Goal: Task Accomplishment & Management: Manage account settings

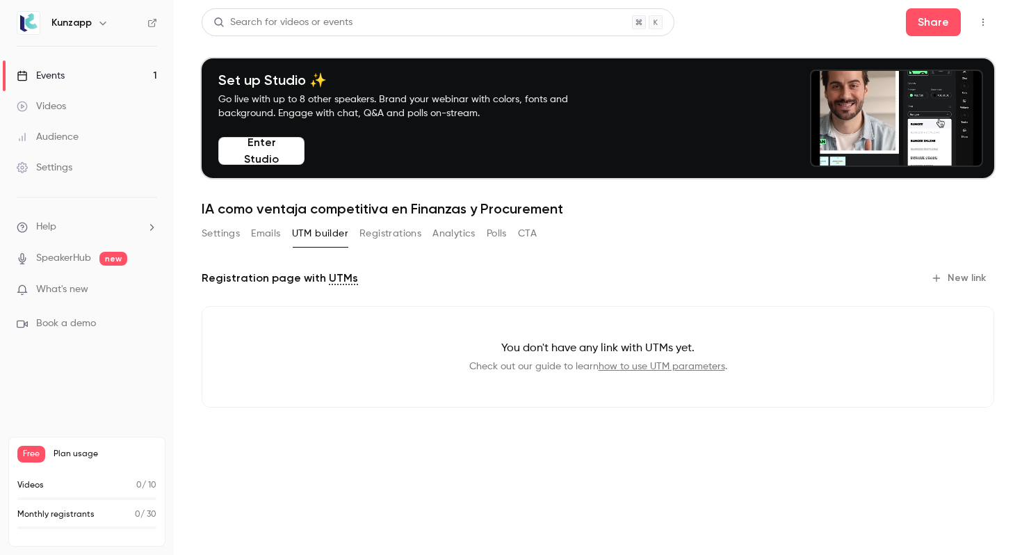
click at [385, 234] on button "Registrations" at bounding box center [390, 234] width 62 height 22
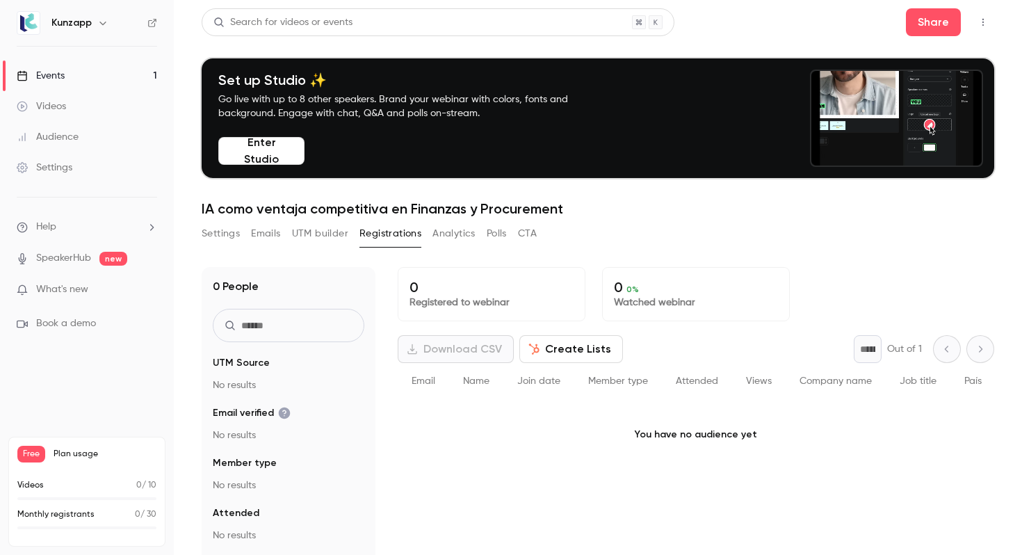
scroll to position [136, 0]
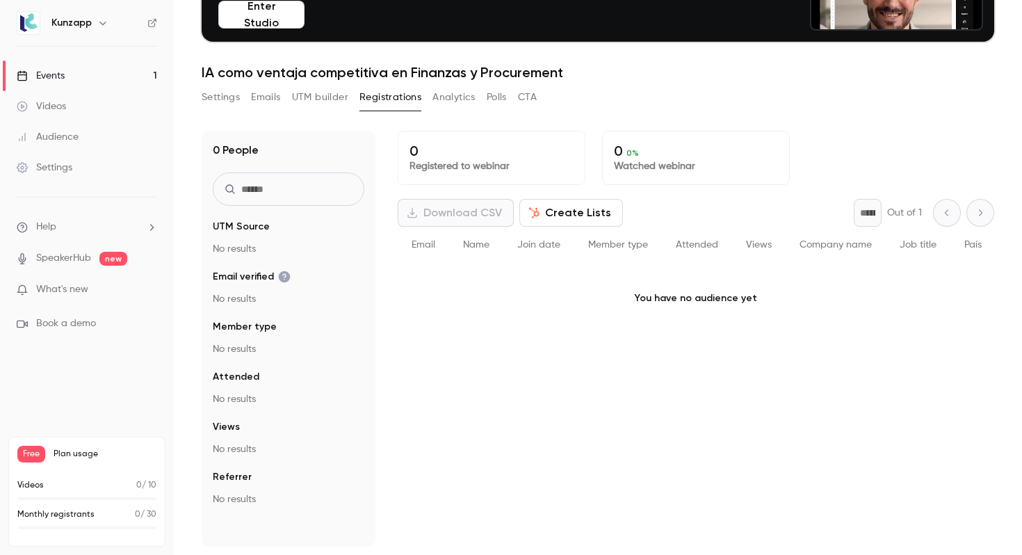
click at [463, 90] on button "Analytics" at bounding box center [453, 97] width 43 height 22
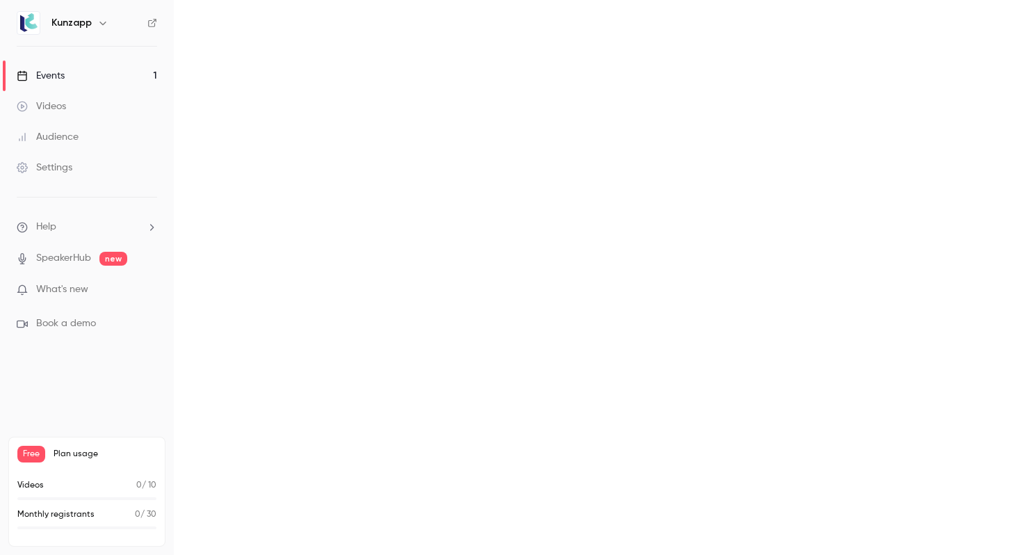
click at [501, 226] on main "Search for videos or events Share Set up Studio ✨ Go live with up to 8 other sp…" at bounding box center [598, 277] width 848 height 555
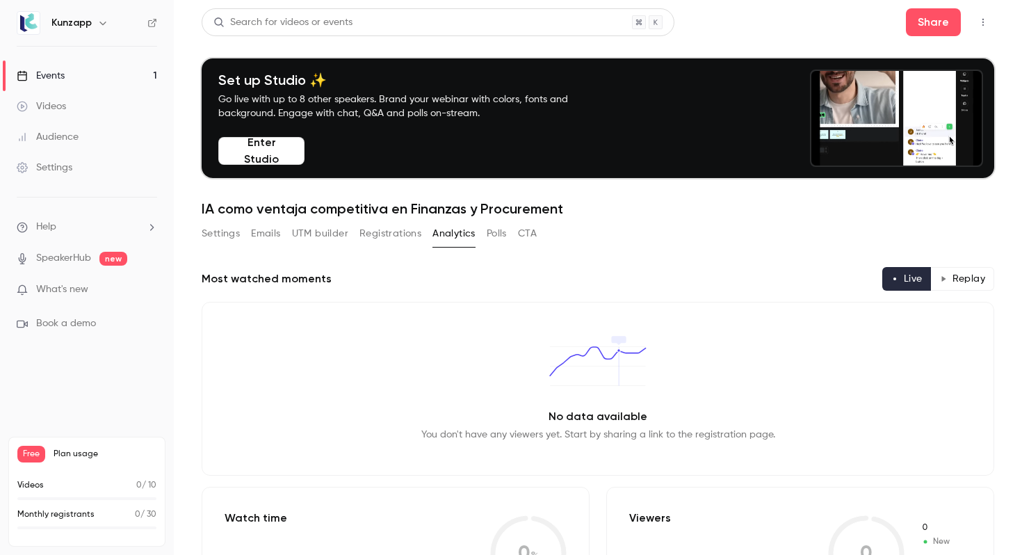
click at [535, 242] on button "CTA" at bounding box center [527, 234] width 19 height 22
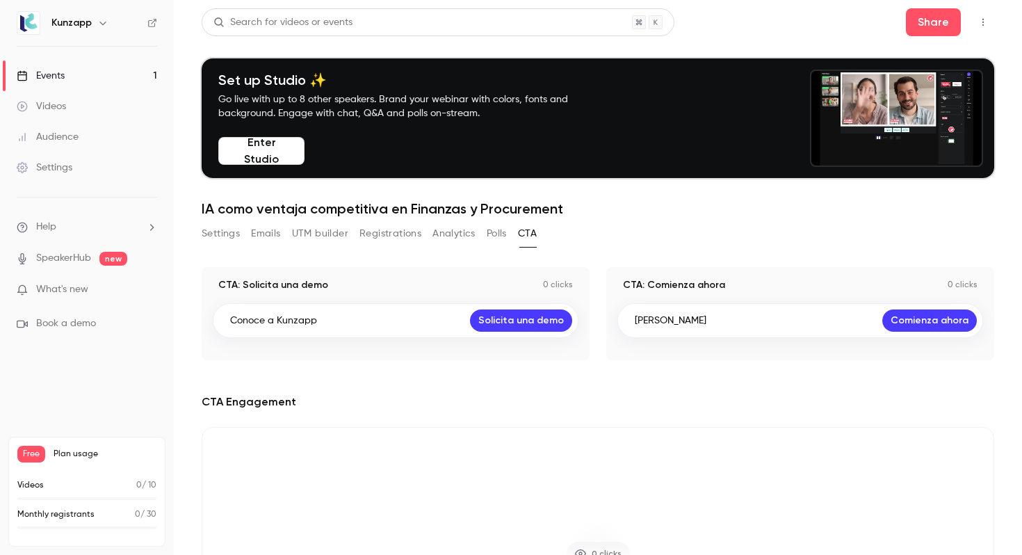
click at [419, 312] on div "Conoce a Kunzapp Solicita una demo" at bounding box center [396, 320] width 366 height 35
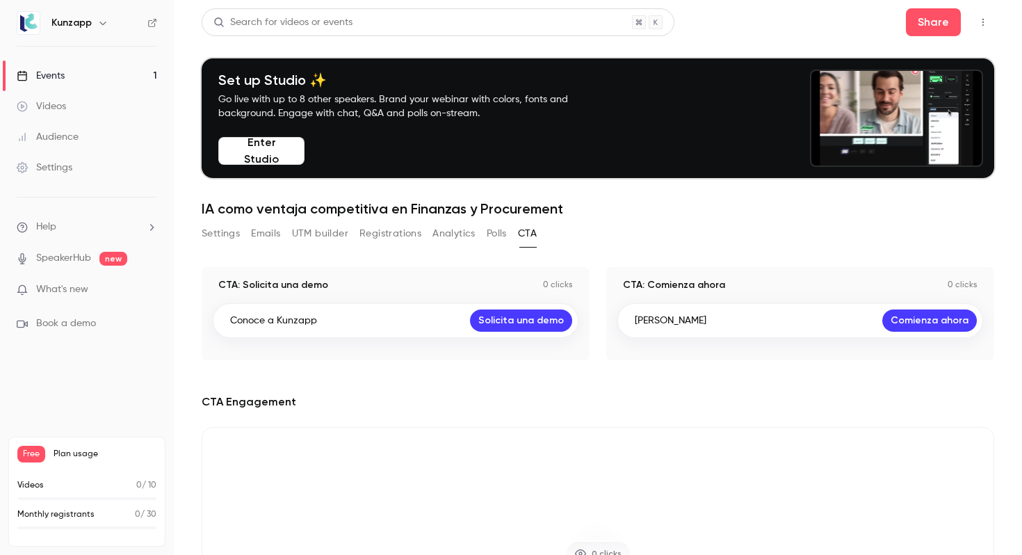
click at [273, 321] on p "Conoce a Kunzapp" at bounding box center [273, 321] width 87 height 14
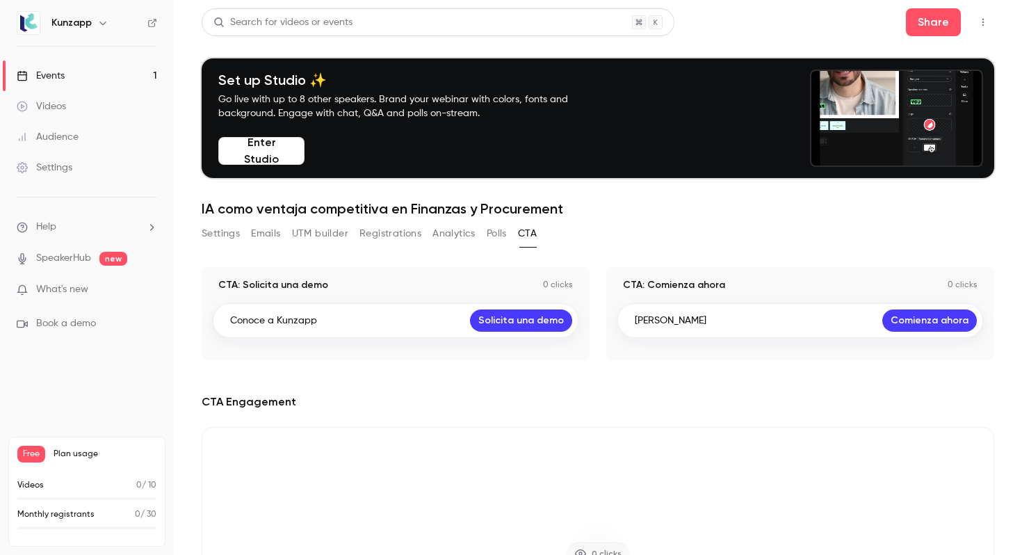
click at [333, 321] on div "Conoce a Kunzapp Solicita una demo" at bounding box center [396, 320] width 366 height 35
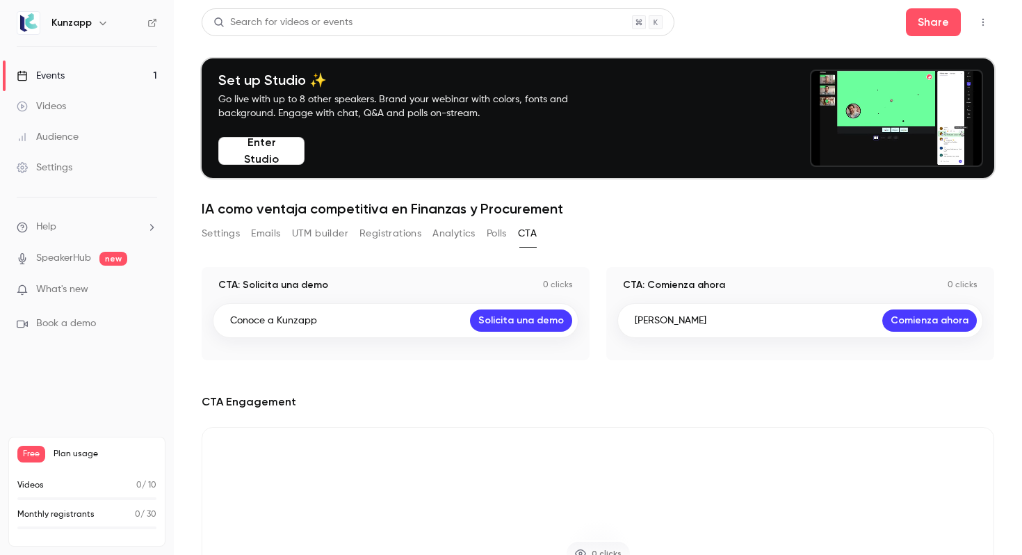
click at [333, 321] on div "Conoce a Kunzapp Solicita una demo" at bounding box center [396, 320] width 366 height 35
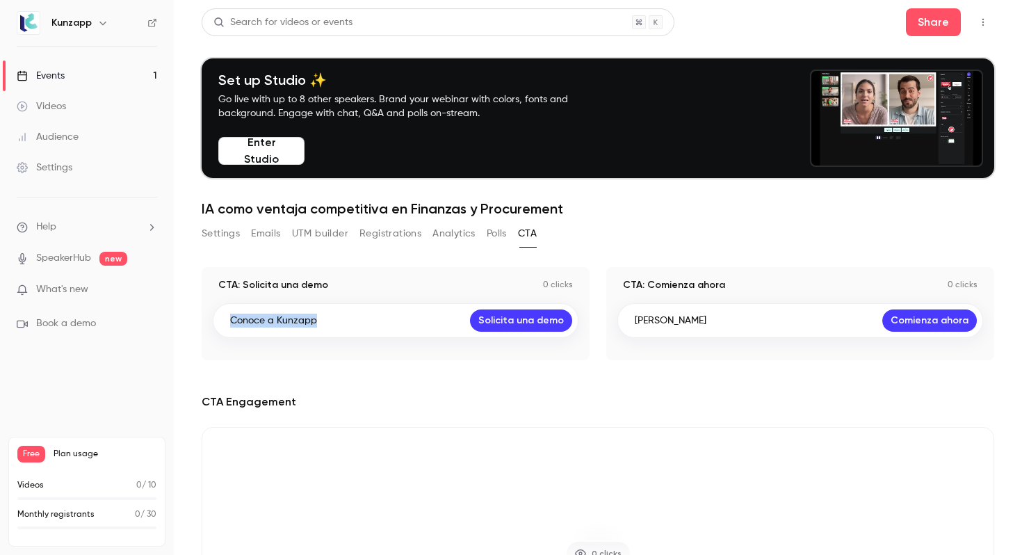
click at [333, 321] on div "Conoce a Kunzapp Solicita una demo" at bounding box center [396, 320] width 366 height 35
click at [988, 24] on icon "button" at bounding box center [983, 22] width 11 height 10
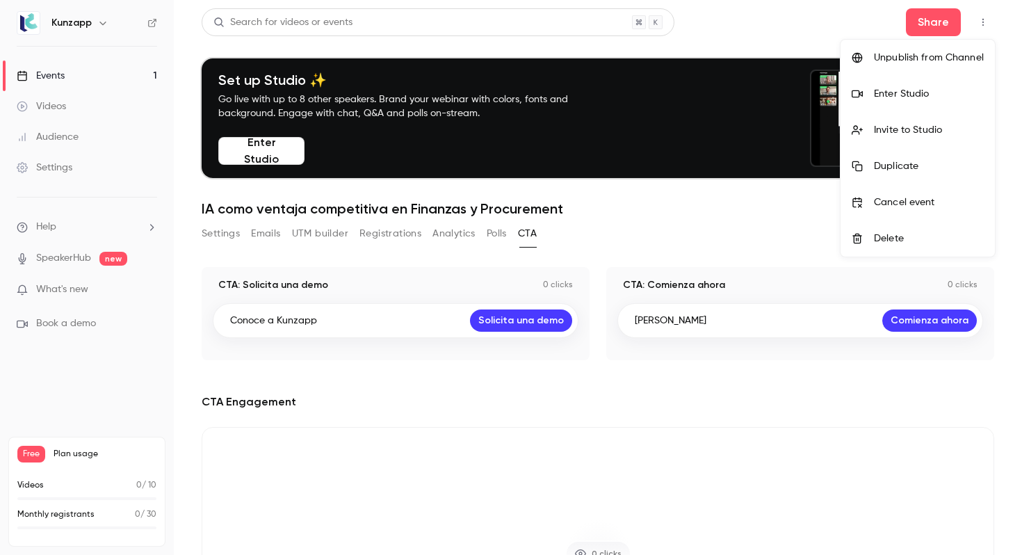
click at [548, 291] on div at bounding box center [511, 277] width 1022 height 555
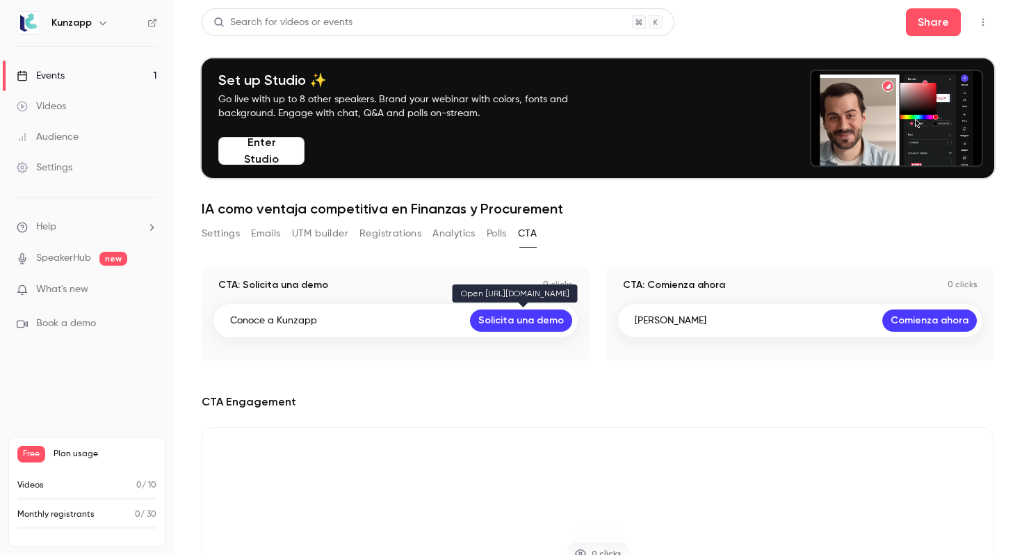
click at [533, 314] on link "Solicita una demo" at bounding box center [521, 320] width 102 height 22
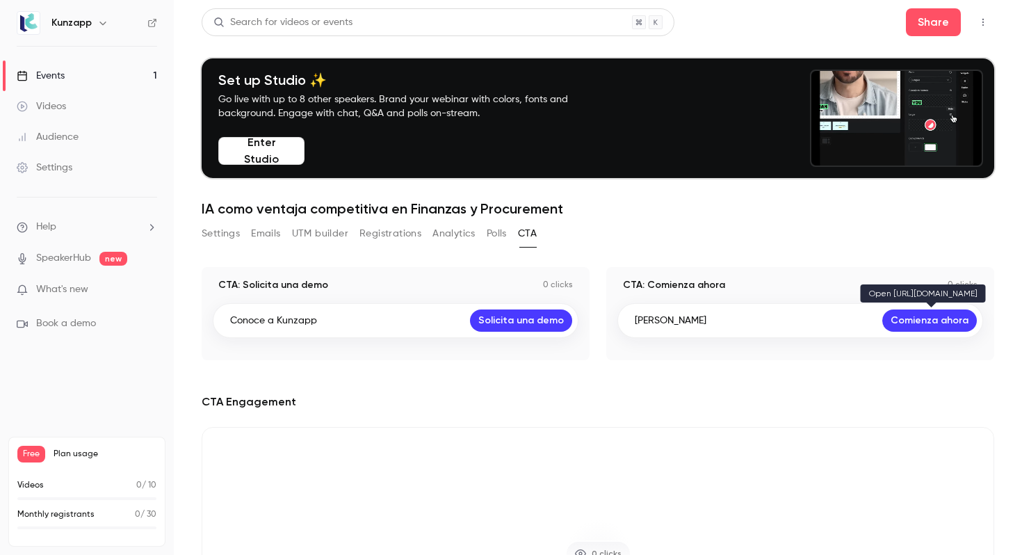
click at [938, 323] on link "Comienza ahora" at bounding box center [929, 320] width 95 height 22
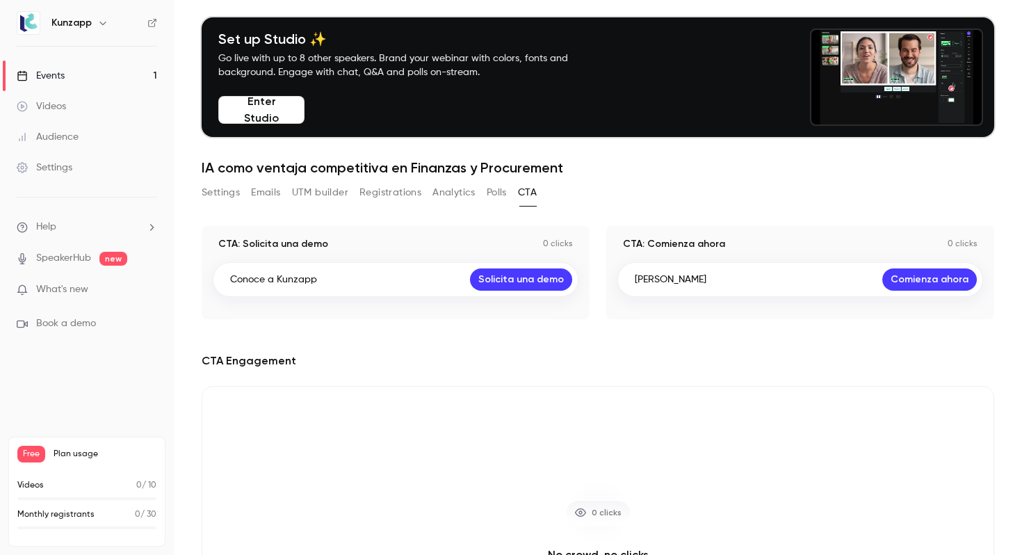
scroll to position [34, 0]
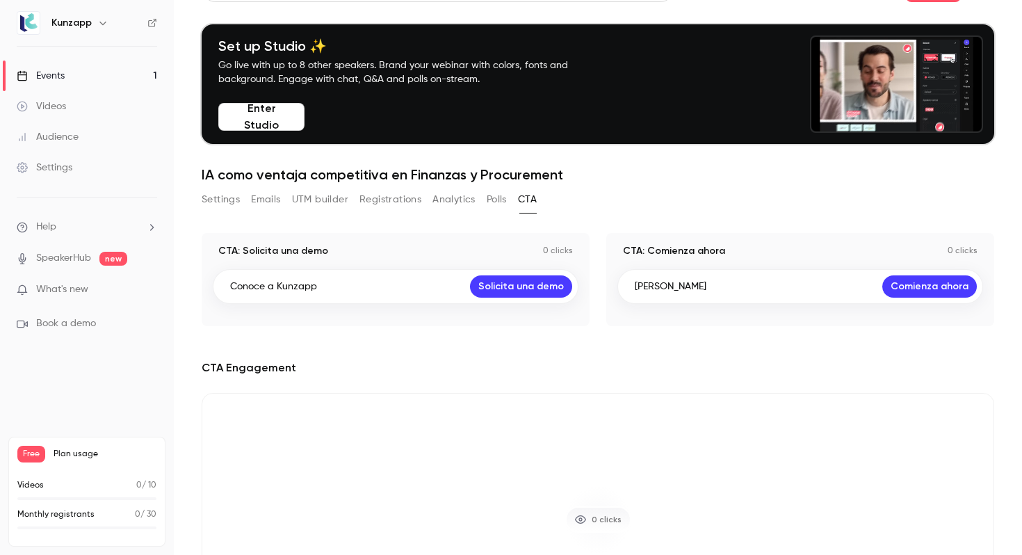
click at [494, 204] on button "Polls" at bounding box center [497, 199] width 20 height 22
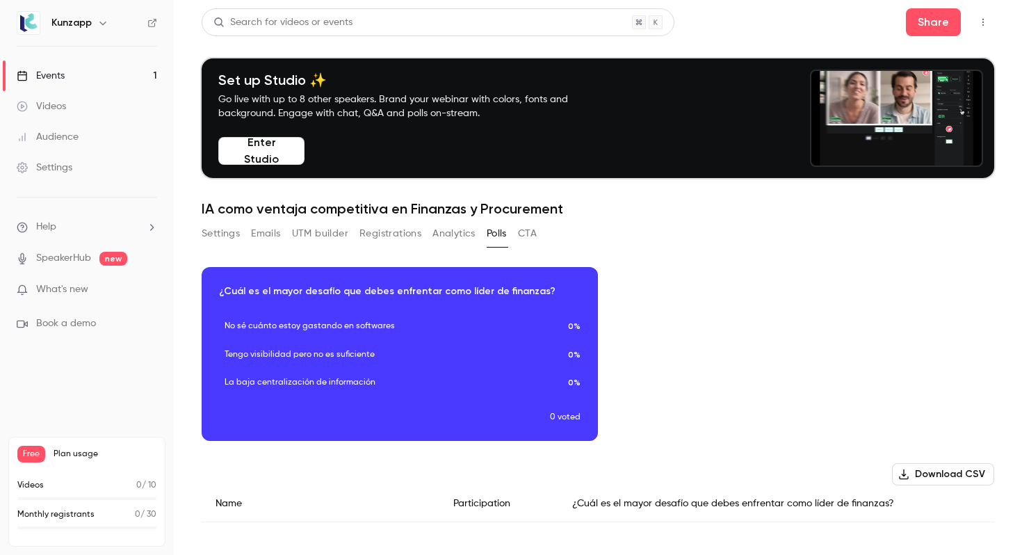
click at [404, 232] on button "Registrations" at bounding box center [390, 234] width 62 height 22
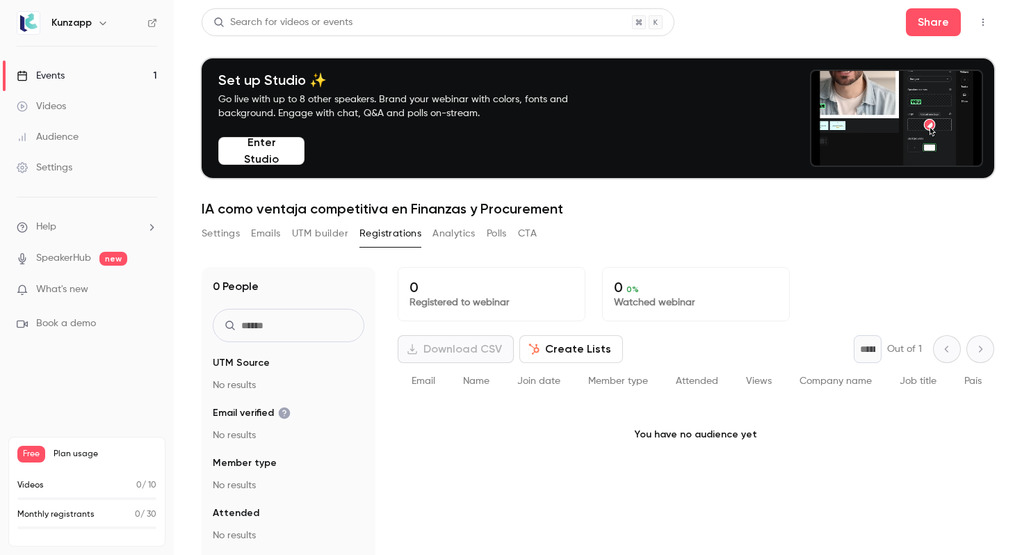
scroll to position [136, 0]
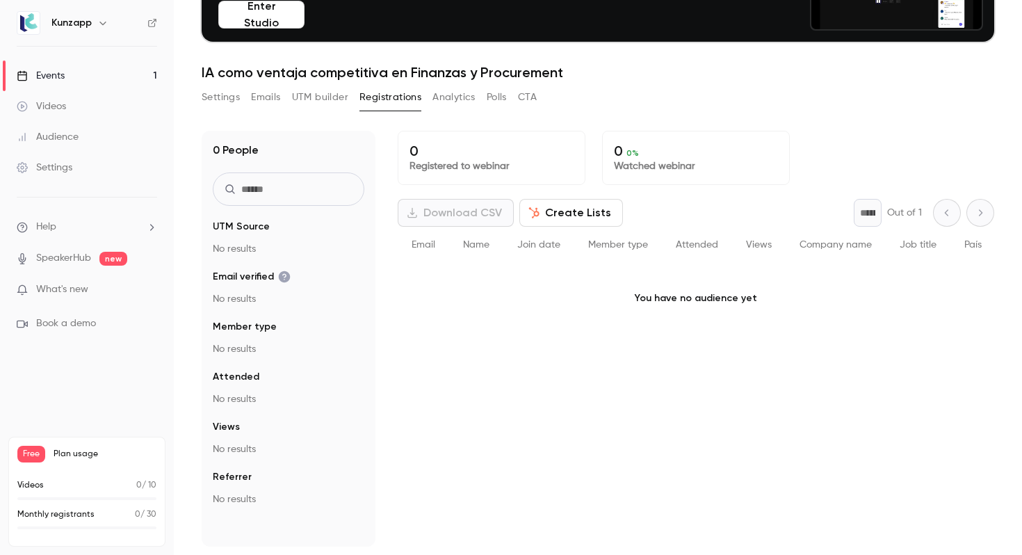
click at [565, 222] on button "Create Lists" at bounding box center [571, 213] width 104 height 28
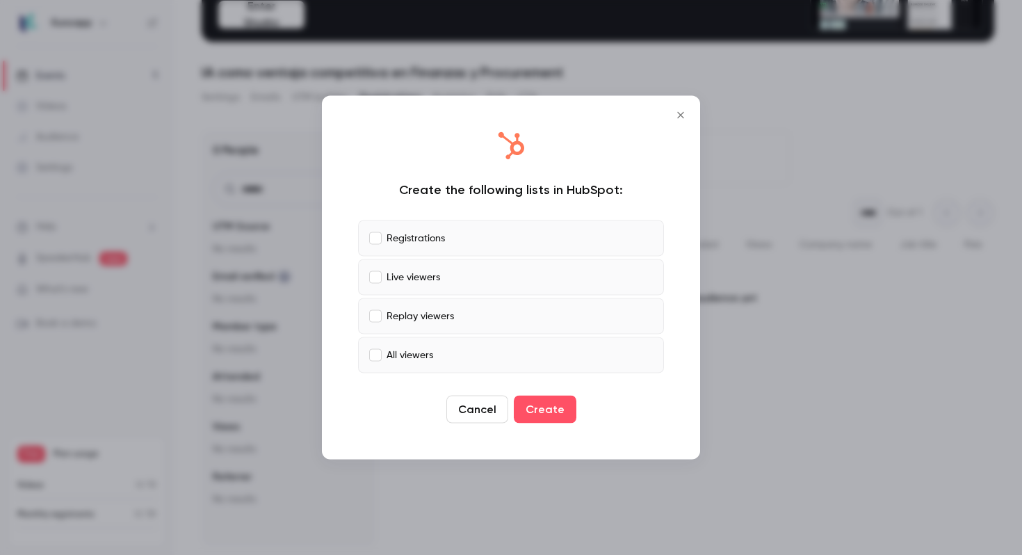
click at [494, 419] on button "Cancel" at bounding box center [477, 410] width 62 height 28
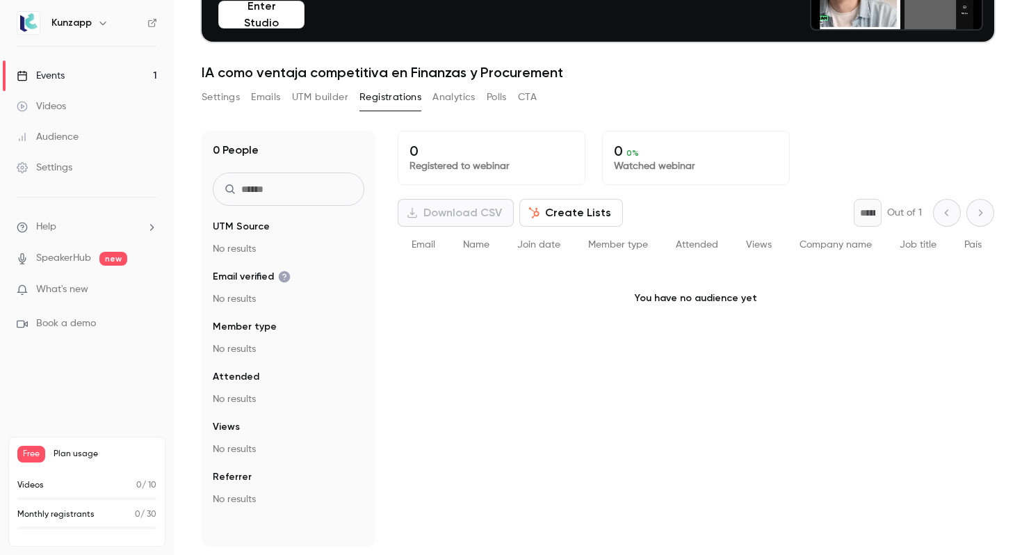
click at [324, 98] on button "UTM builder" at bounding box center [320, 97] width 56 height 22
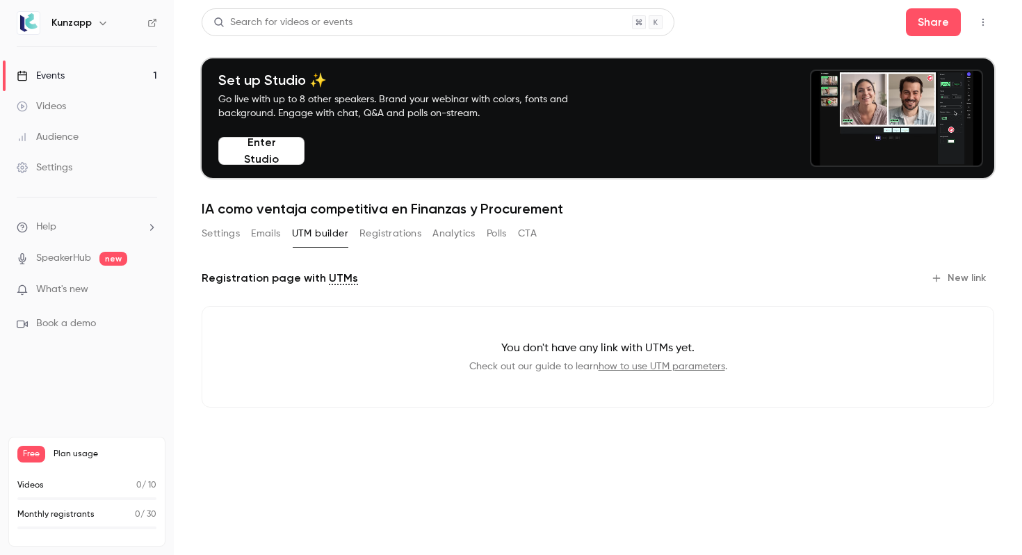
click at [273, 237] on button "Emails" at bounding box center [265, 234] width 29 height 22
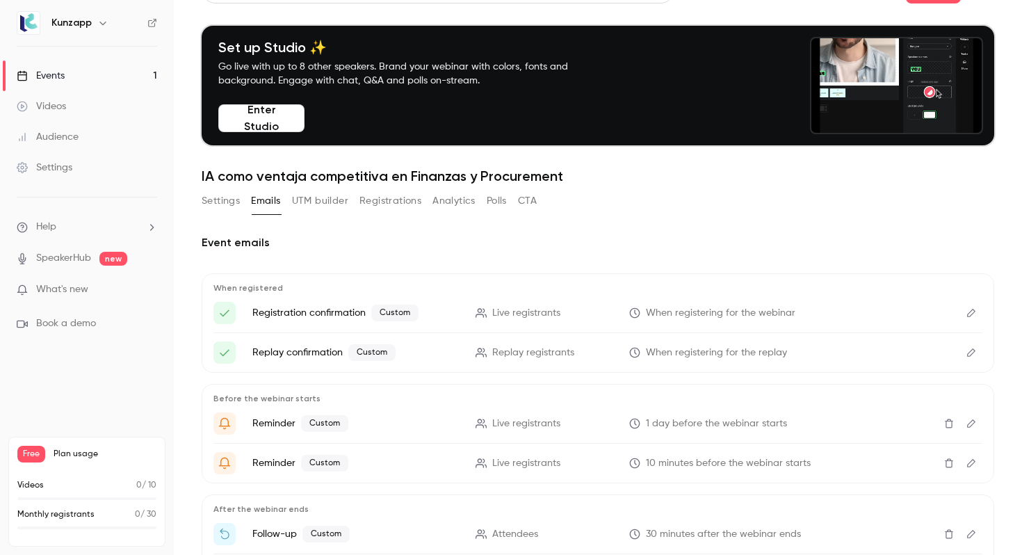
scroll to position [6, 0]
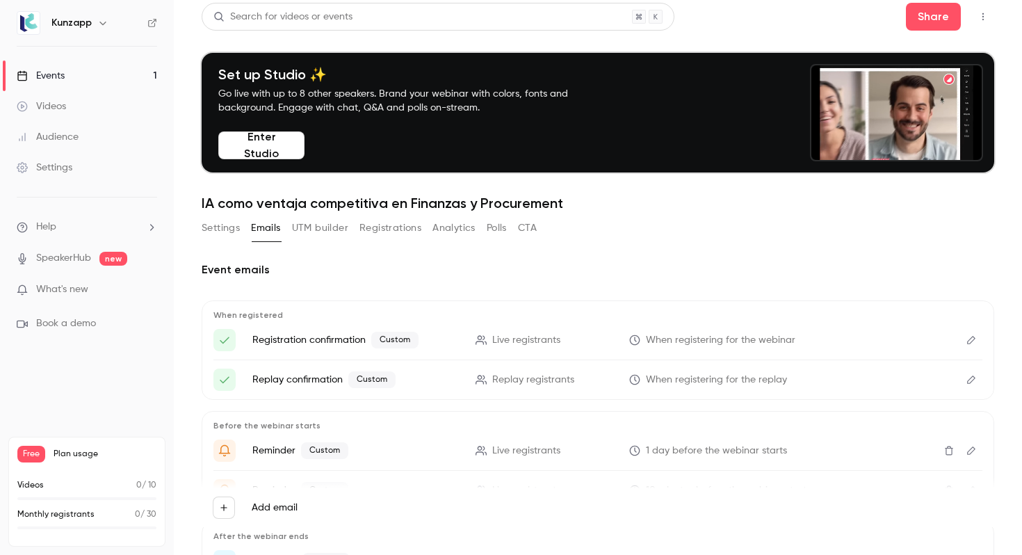
click at [233, 223] on button "Settings" at bounding box center [221, 228] width 38 height 22
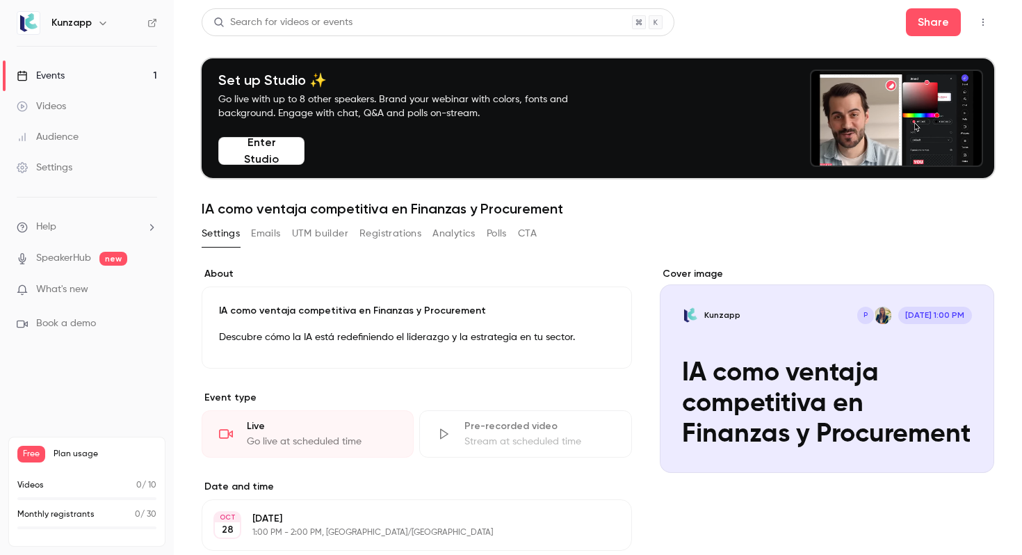
scroll to position [4, 0]
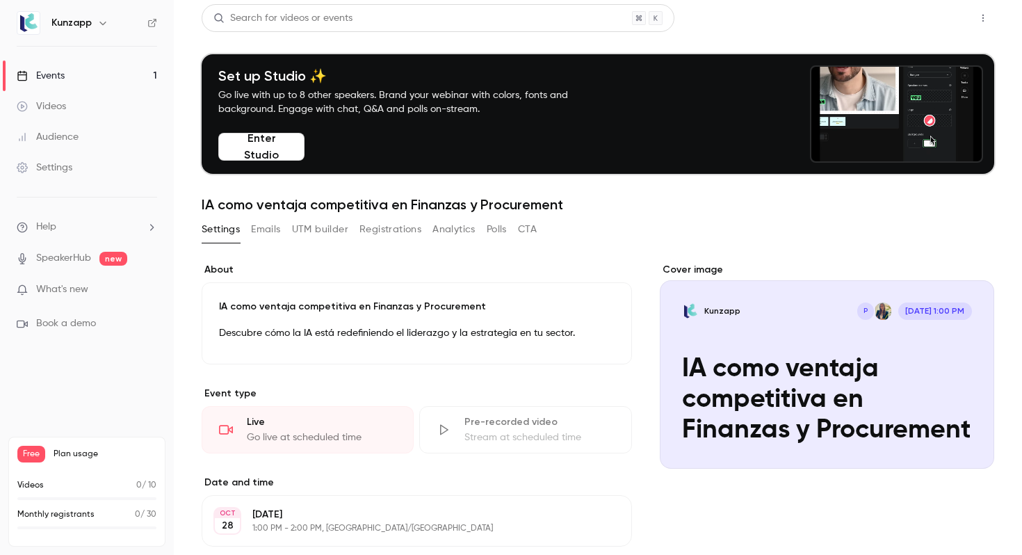
click at [946, 22] on button "Share" at bounding box center [933, 18] width 55 height 28
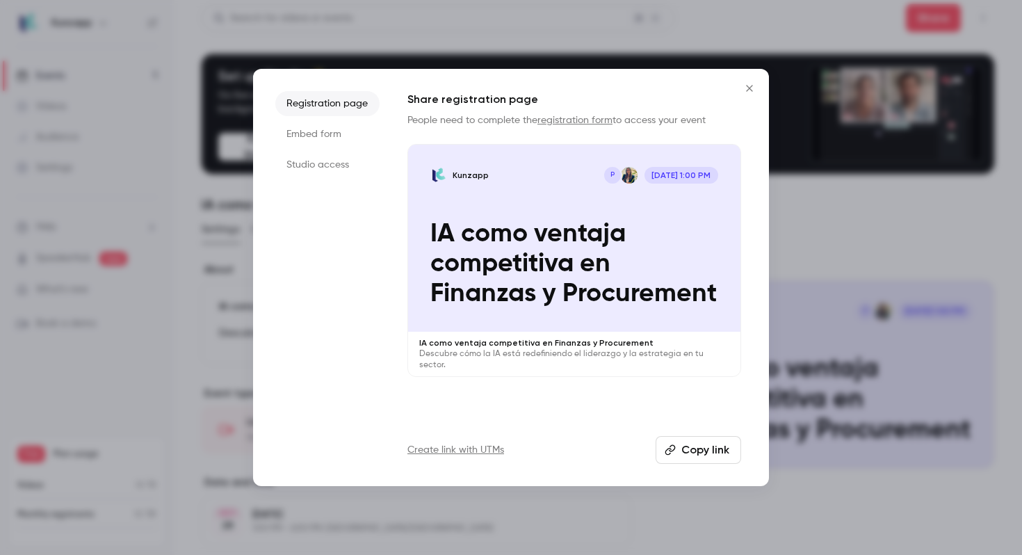
click at [328, 123] on li "Embed form" at bounding box center [327, 134] width 104 height 25
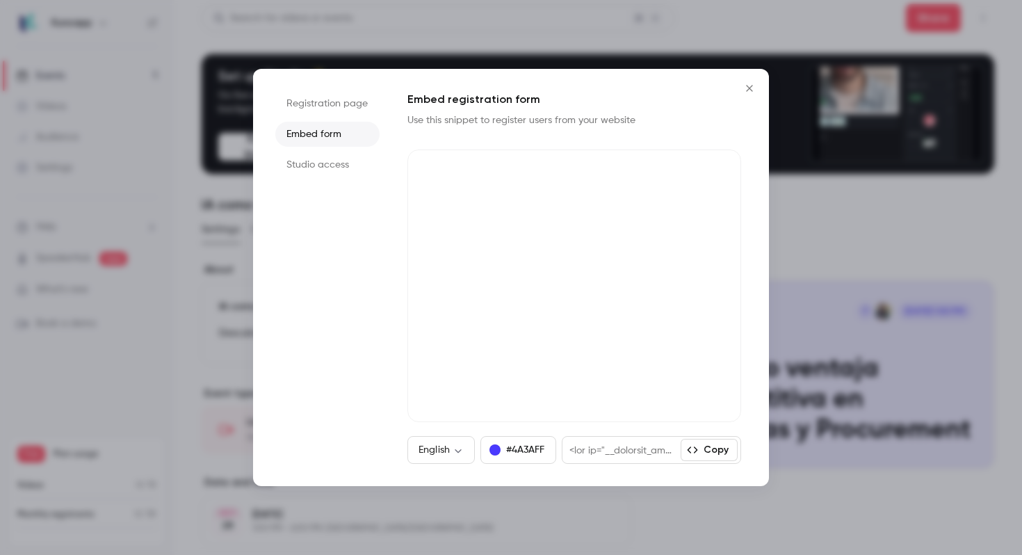
click at [328, 167] on li "Studio access" at bounding box center [327, 164] width 104 height 25
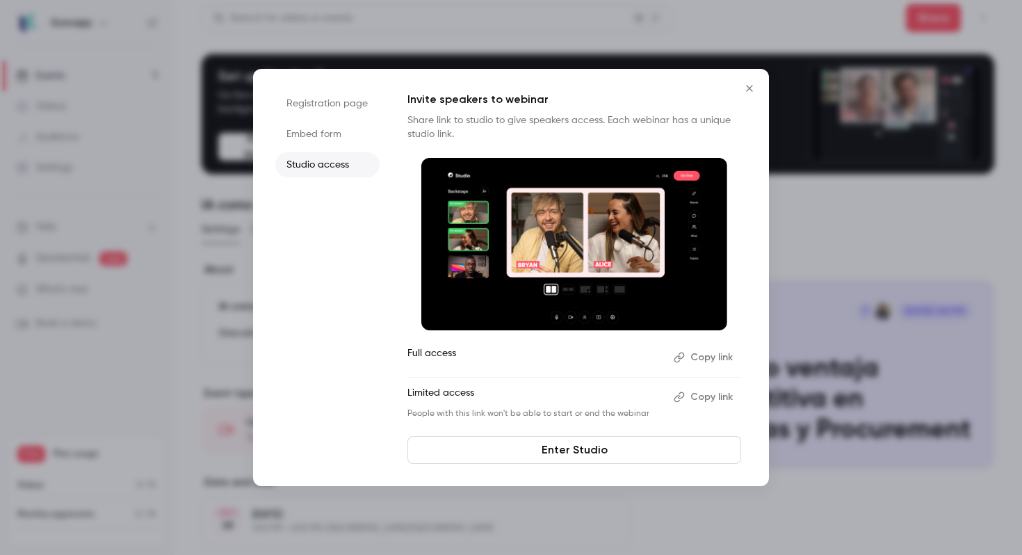
click at [595, 455] on link "Enter Studio" at bounding box center [574, 450] width 334 height 28
click at [316, 141] on li "Embed form" at bounding box center [327, 134] width 104 height 25
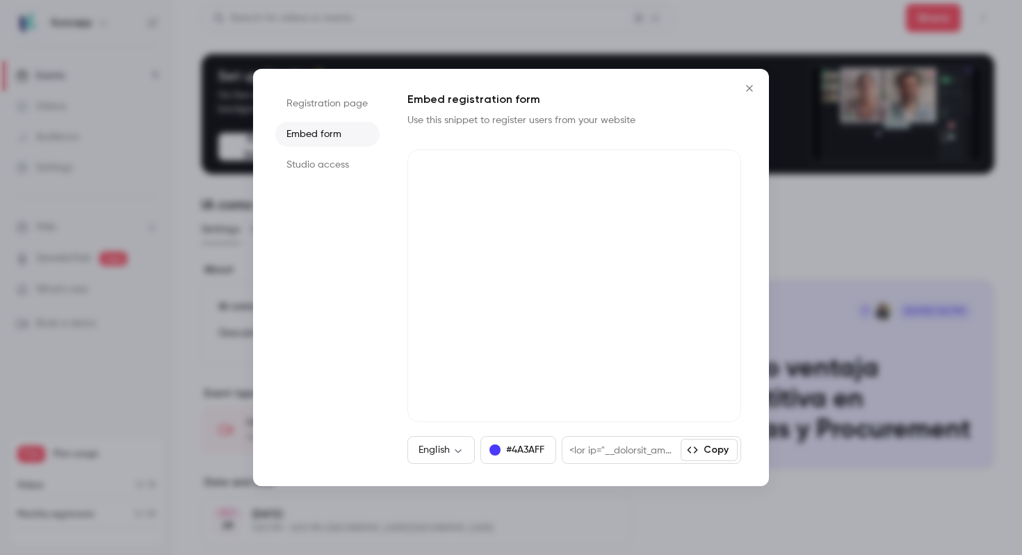
click at [346, 112] on li "Registration page" at bounding box center [327, 103] width 104 height 25
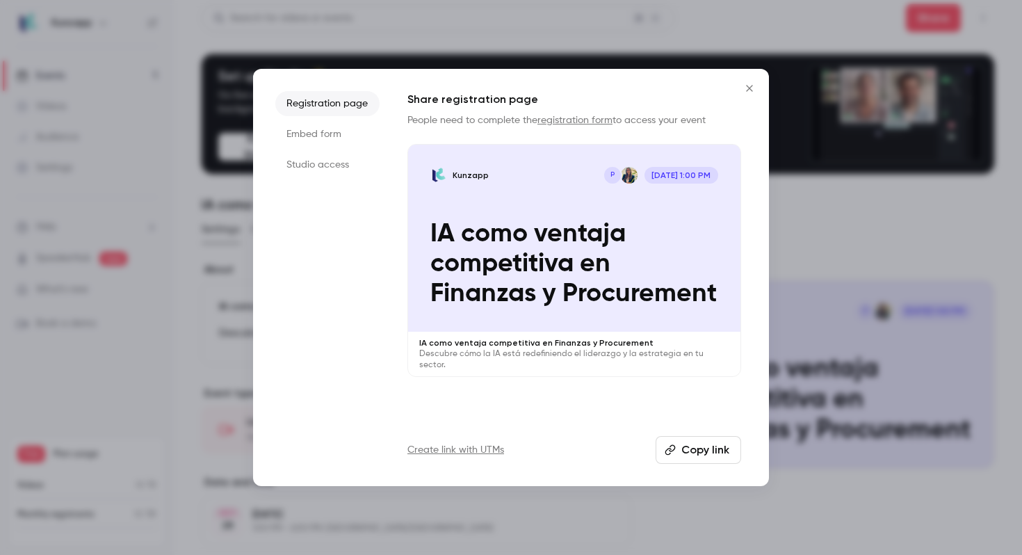
click at [699, 452] on button "Copy link" at bounding box center [699, 450] width 86 height 28
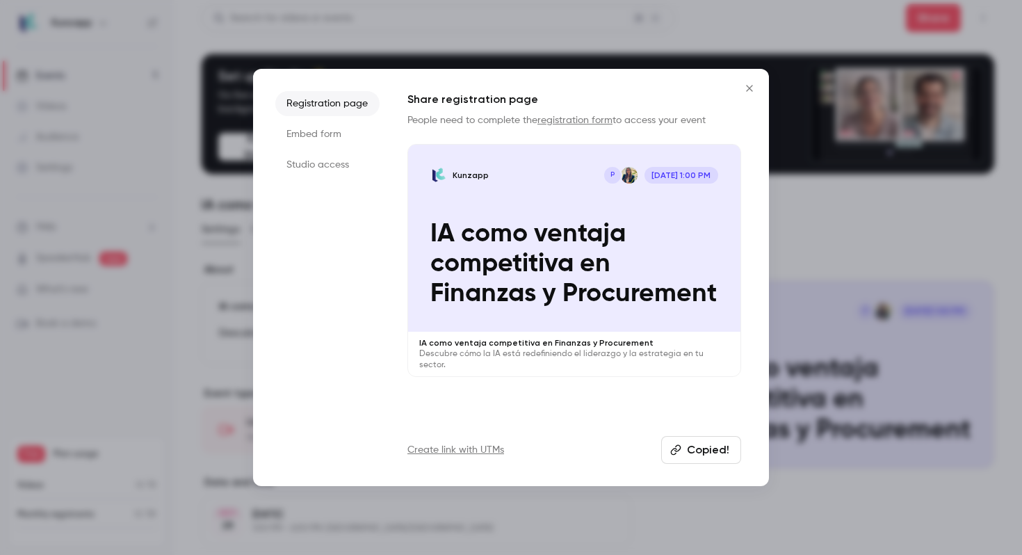
click at [750, 89] on icon "Close" at bounding box center [749, 88] width 17 height 11
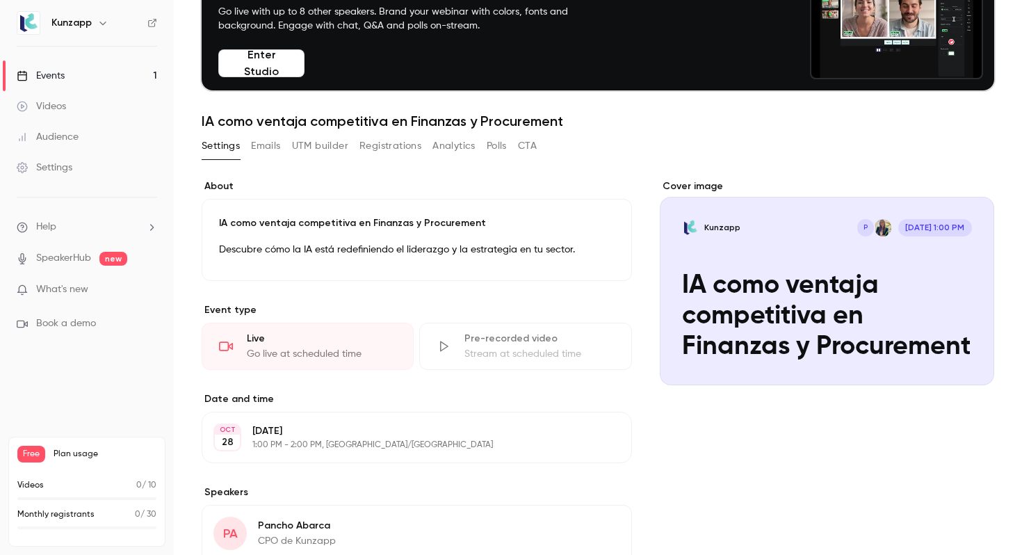
scroll to position [63, 0]
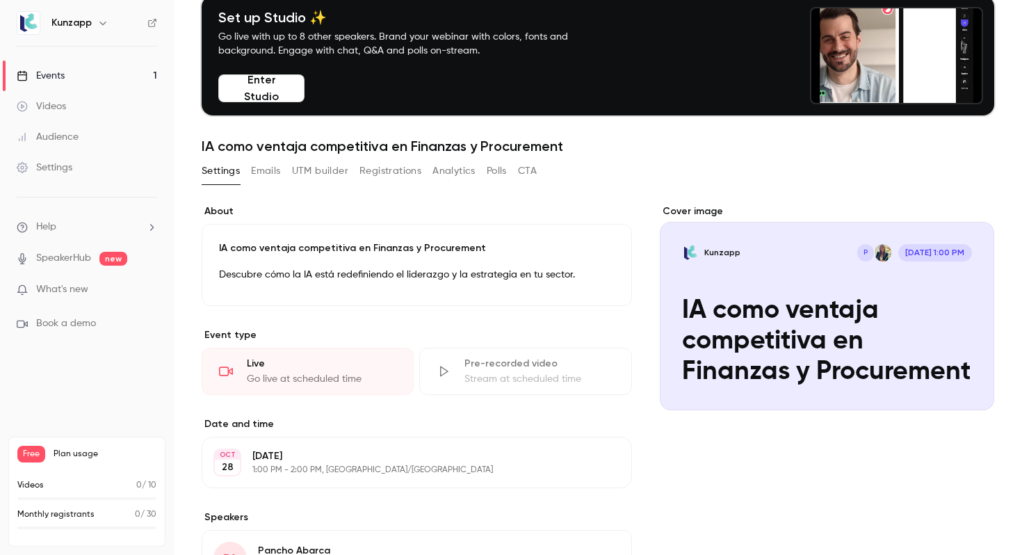
click at [381, 166] on button "Registrations" at bounding box center [390, 171] width 62 height 22
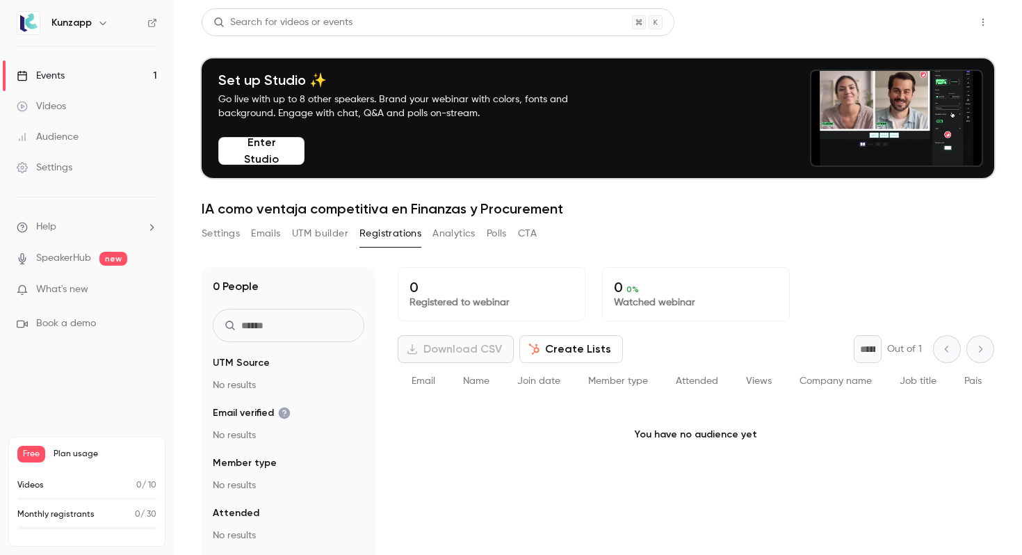
click at [943, 17] on button "Share" at bounding box center [933, 22] width 55 height 28
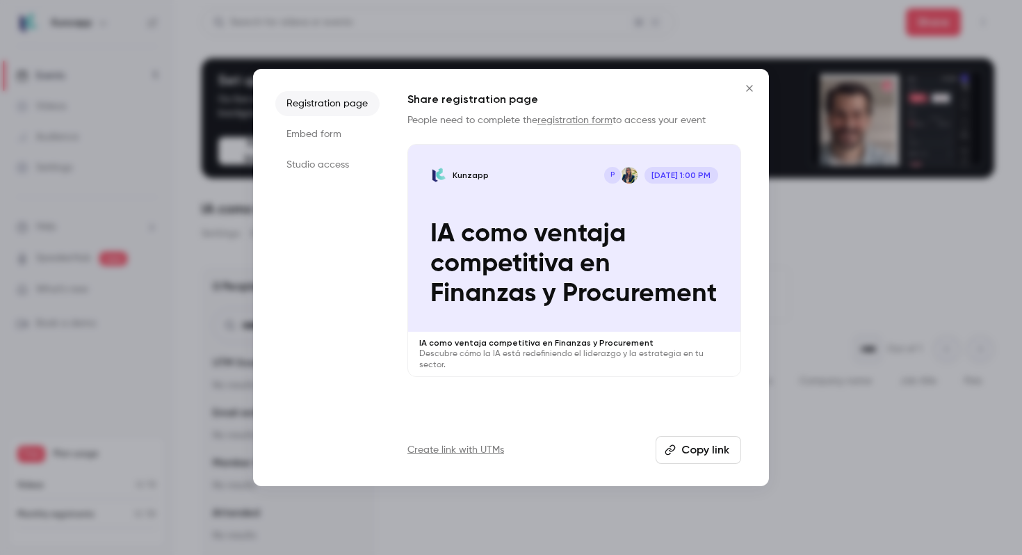
click at [697, 456] on button "Copy link" at bounding box center [699, 450] width 86 height 28
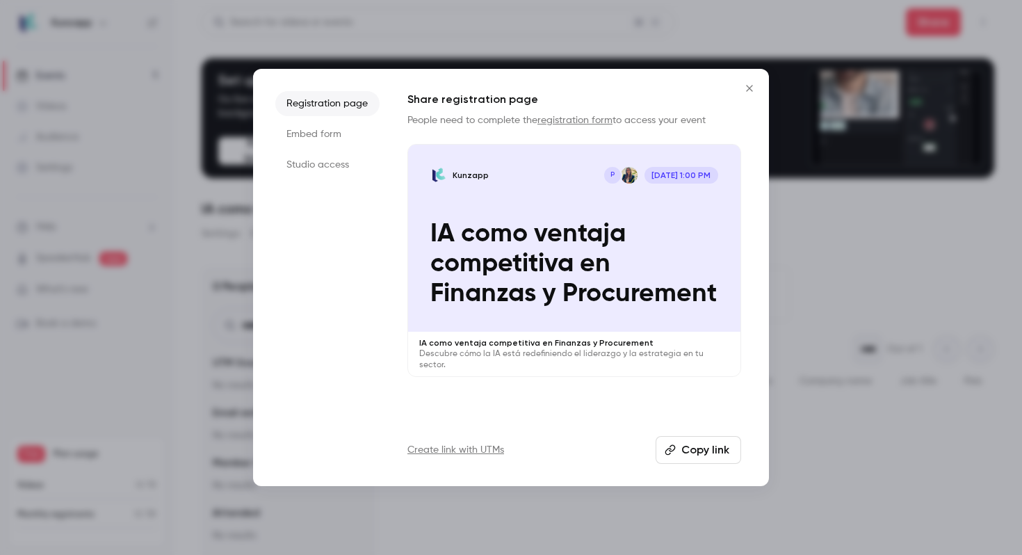
click at [466, 448] on link "Create link with UTMs" at bounding box center [455, 450] width 97 height 14
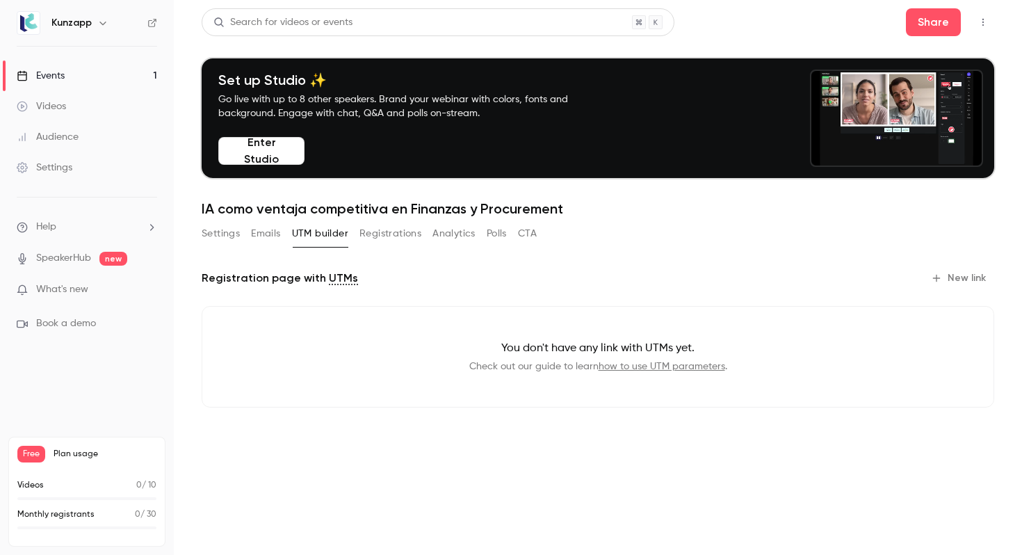
click at [387, 229] on button "Registrations" at bounding box center [390, 234] width 62 height 22
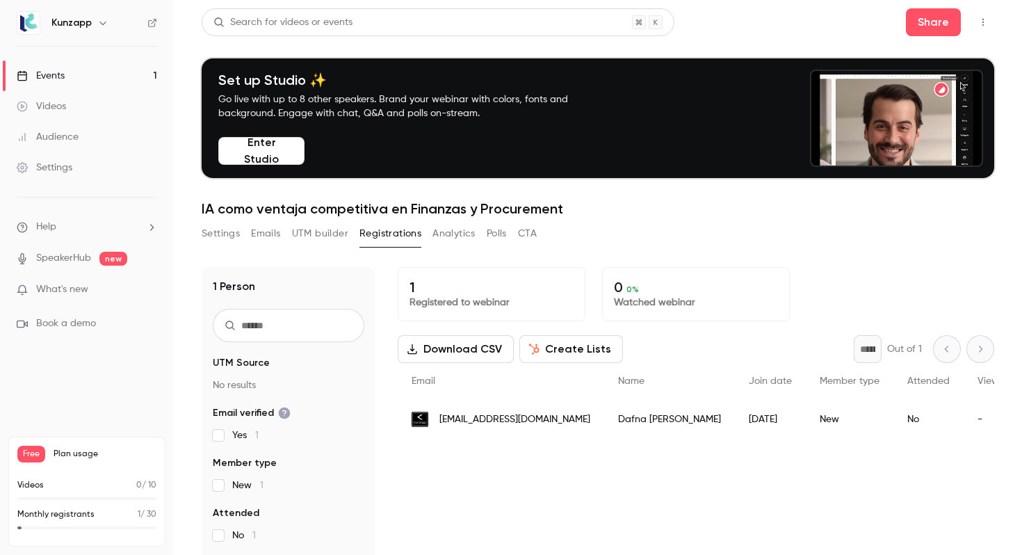
click at [479, 301] on p "Registered to webinar" at bounding box center [492, 303] width 164 height 14
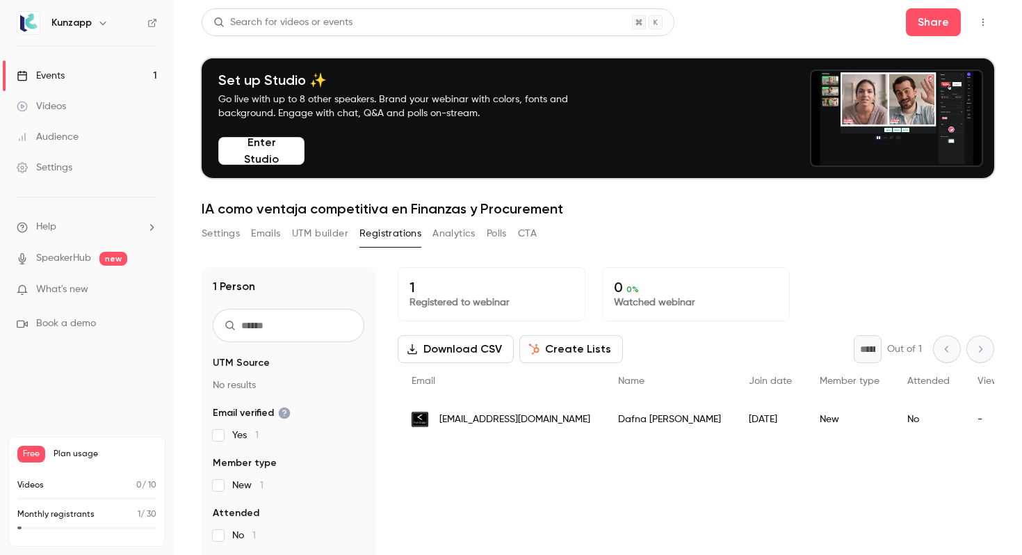
click at [229, 233] on button "Settings" at bounding box center [221, 234] width 38 height 22
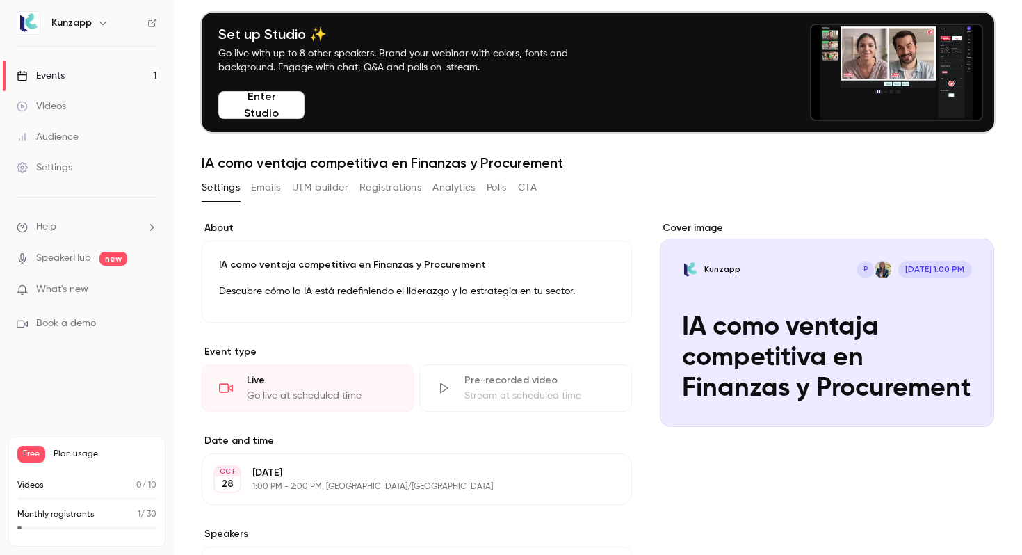
scroll to position [19, 0]
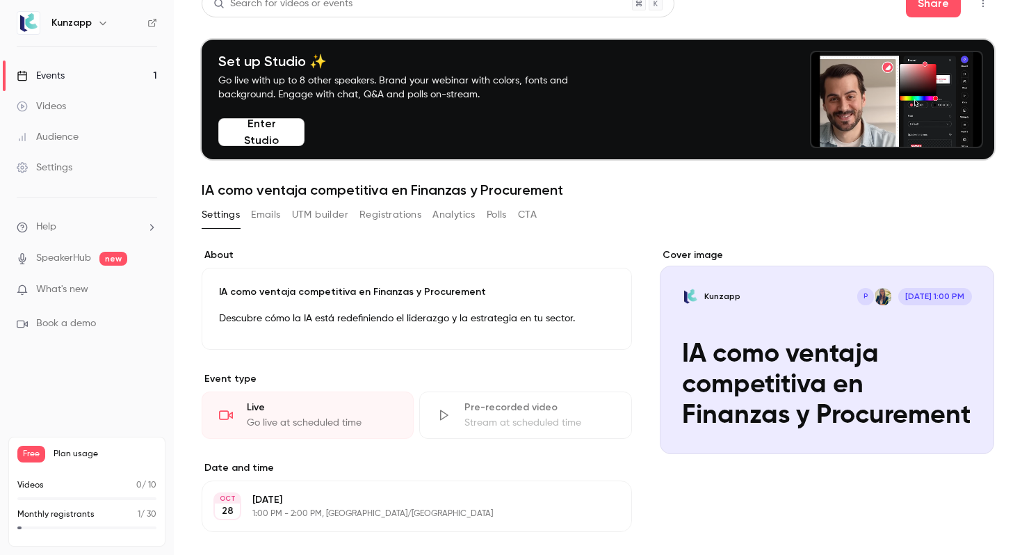
click at [381, 213] on button "Registrations" at bounding box center [390, 215] width 62 height 22
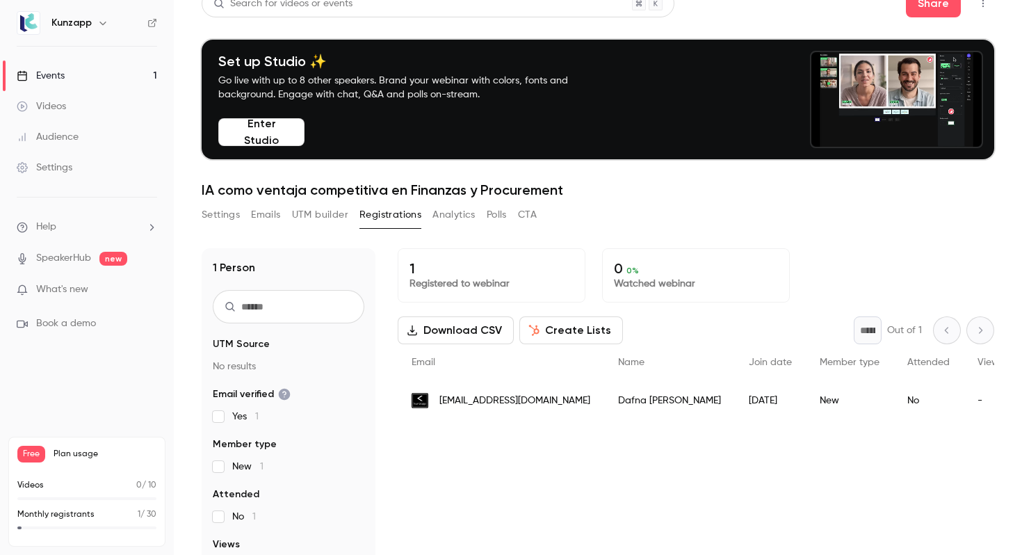
click at [456, 218] on button "Analytics" at bounding box center [453, 215] width 43 height 22
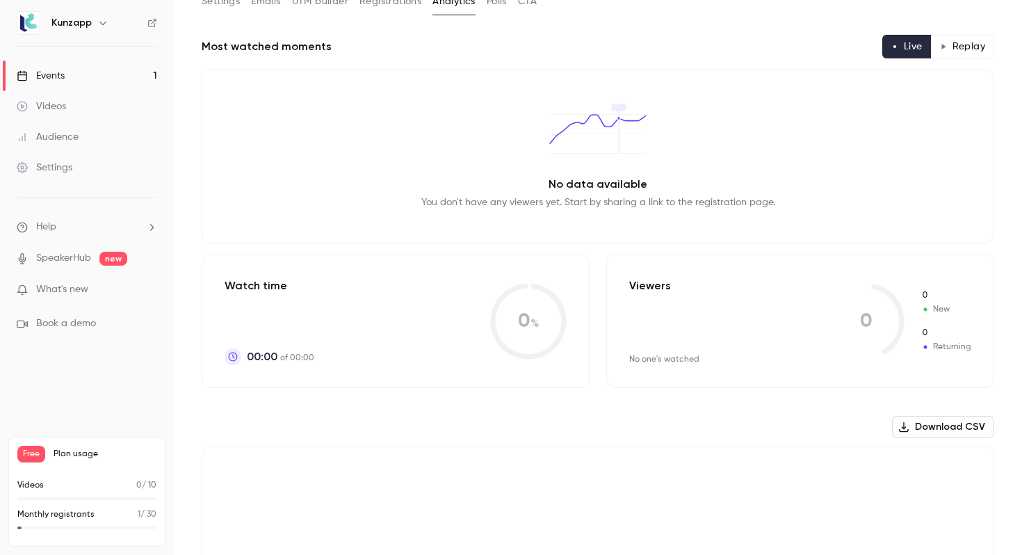
scroll to position [245, 0]
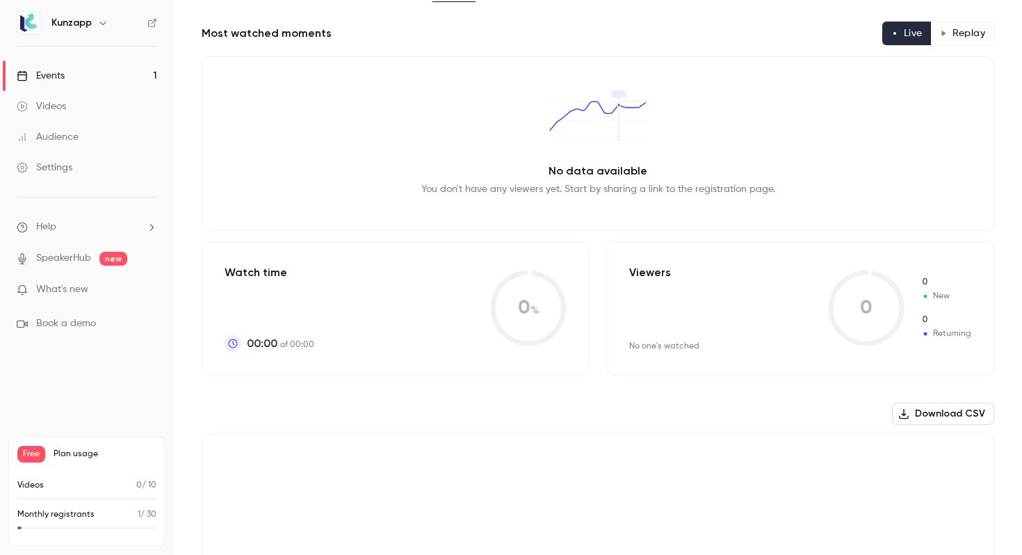
click at [79, 166] on link "Settings" at bounding box center [87, 167] width 174 height 31
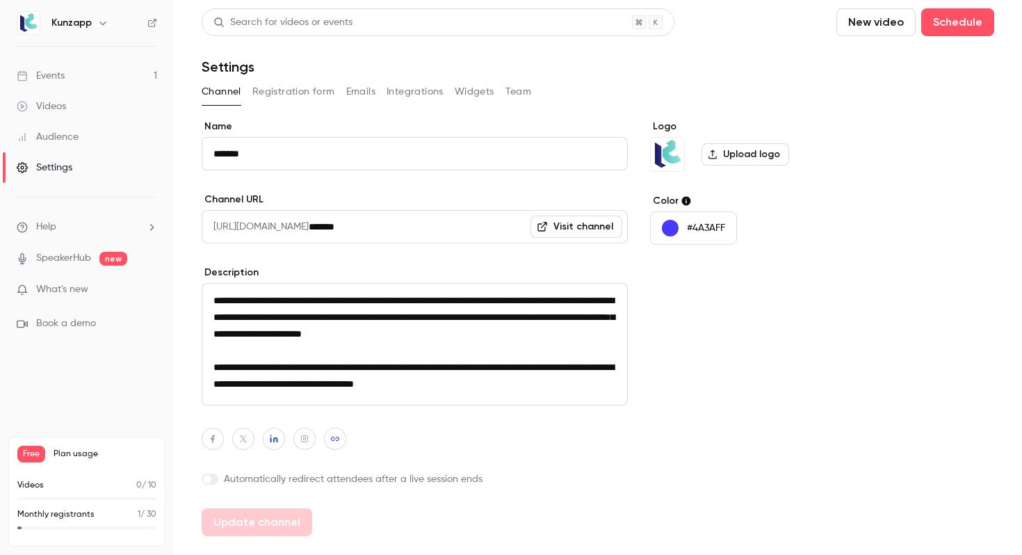
click at [327, 97] on button "Registration form" at bounding box center [293, 92] width 83 height 22
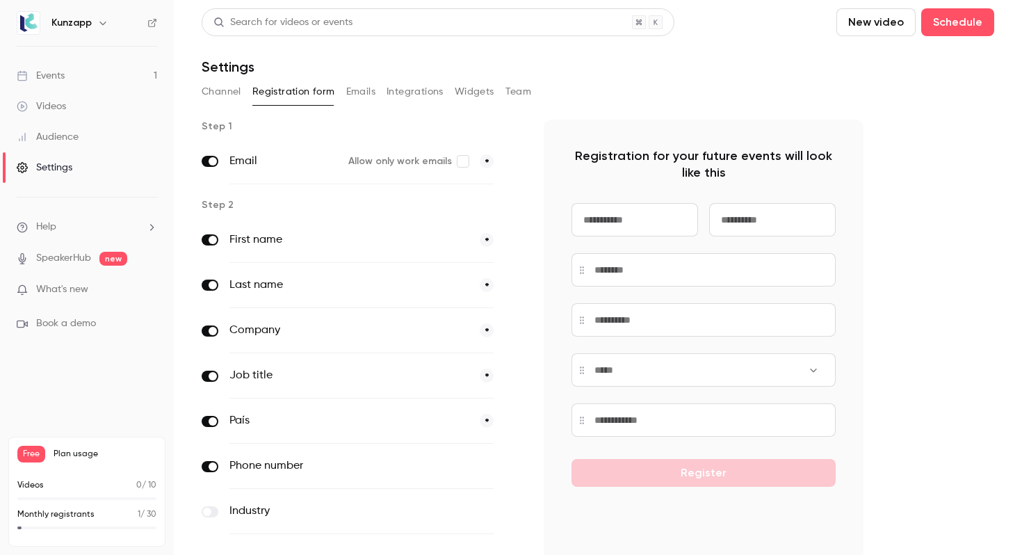
scroll to position [85, 0]
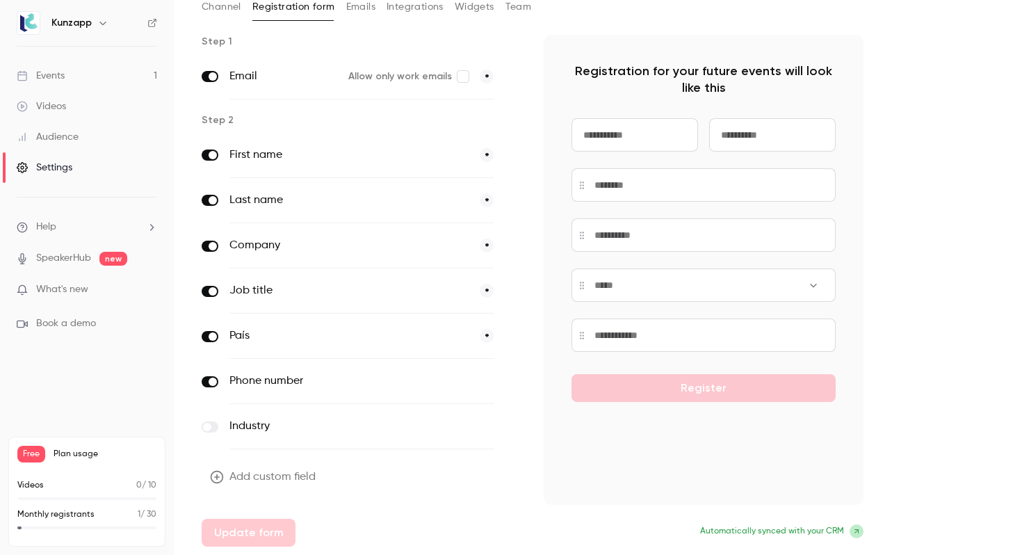
click at [923, 234] on div "Step 1 Email Allow only work emails * Step 2 First name * Last name * Company *…" at bounding box center [598, 291] width 793 height 512
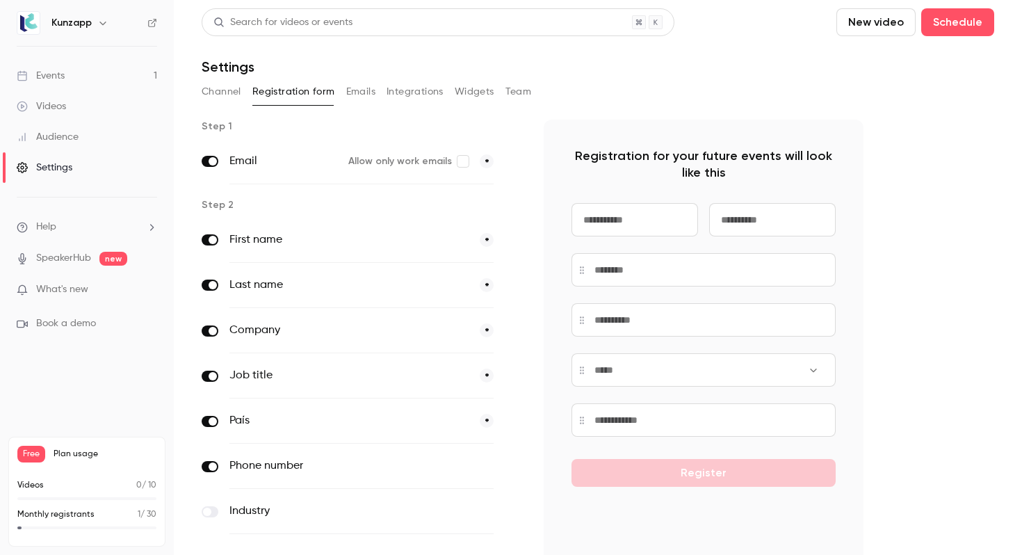
click at [225, 92] on button "Channel" at bounding box center [222, 92] width 40 height 22
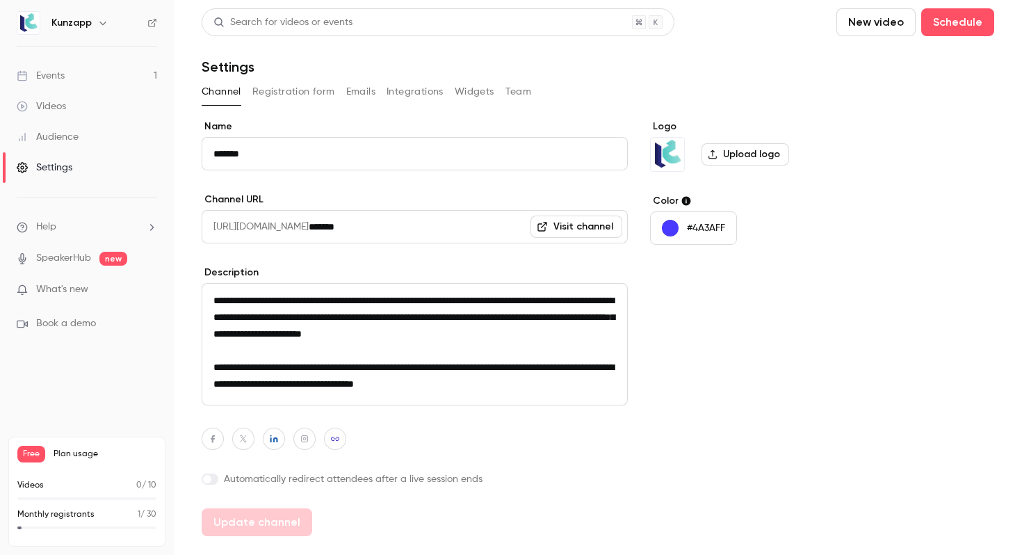
click at [293, 92] on button "Registration form" at bounding box center [293, 92] width 83 height 22
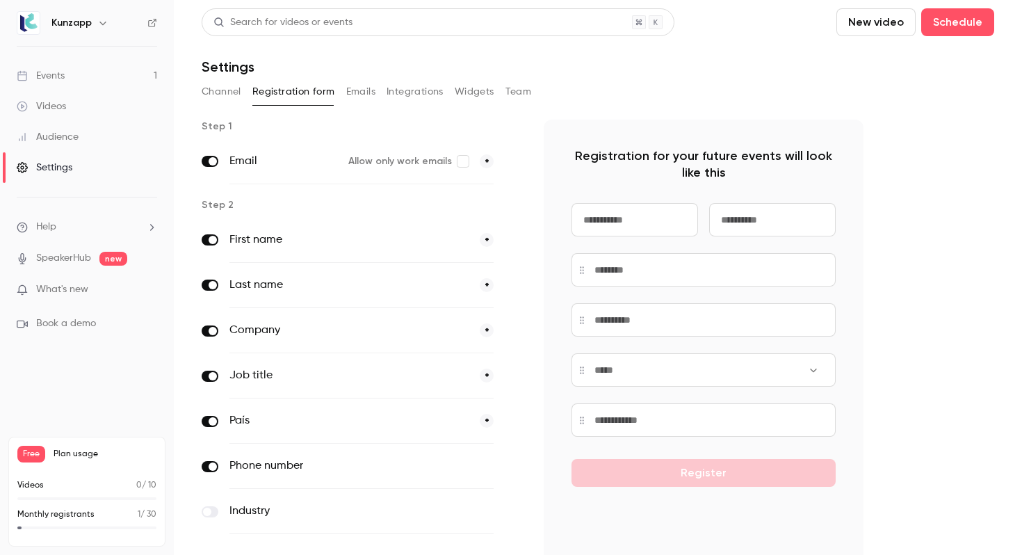
click at [362, 90] on button "Emails" at bounding box center [360, 92] width 29 height 22
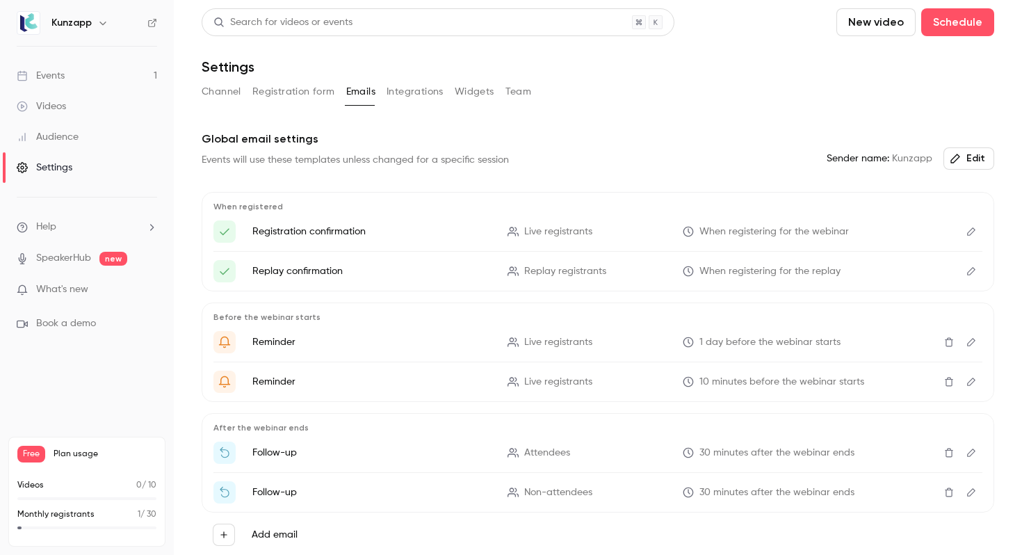
click at [417, 94] on button "Integrations" at bounding box center [415, 92] width 57 height 22
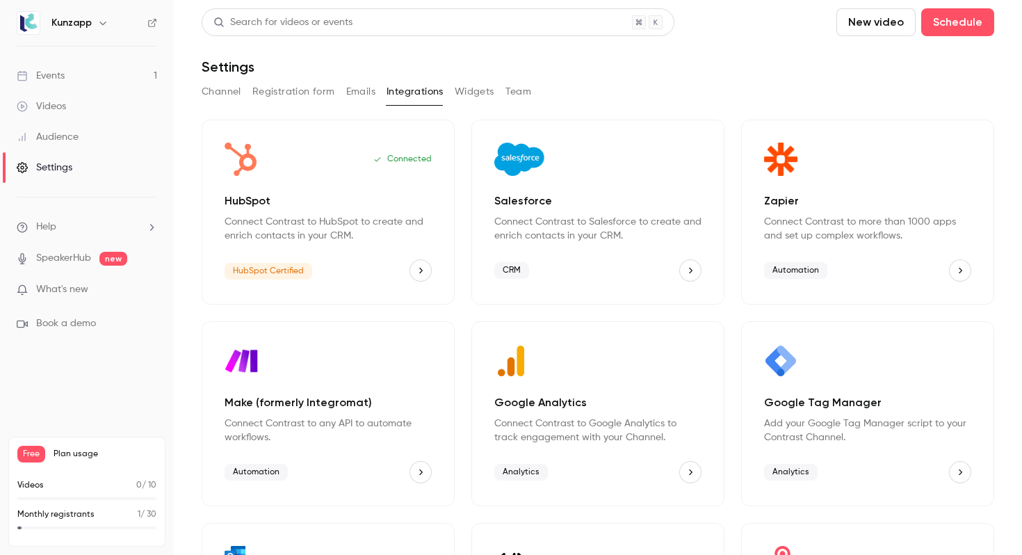
click at [468, 93] on button "Widgets" at bounding box center [475, 92] width 40 height 22
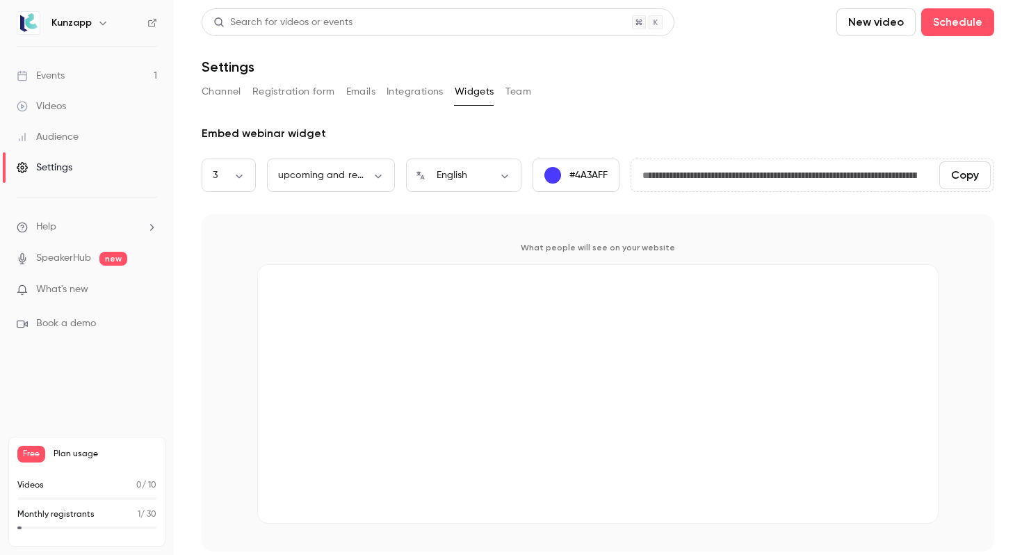
click at [514, 92] on button "Team" at bounding box center [519, 92] width 26 height 22
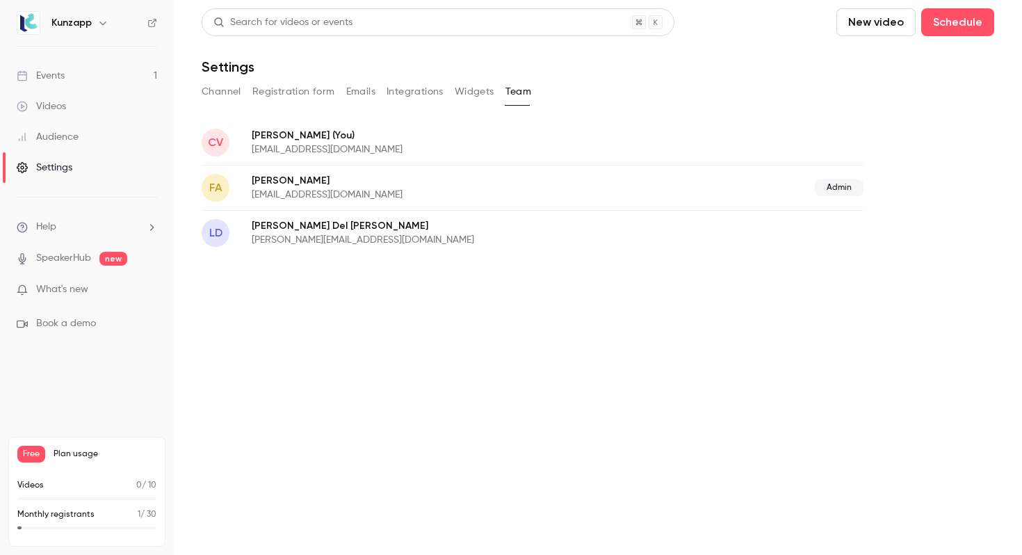
click at [537, 243] on p "laura@kunzapp.com" at bounding box center [460, 240] width 417 height 14
click at [563, 149] on p "camila@kunzapp.com" at bounding box center [443, 150] width 382 height 14
click at [163, 225] on ul "Help SpeakerHub new What's new Book a demo" at bounding box center [87, 275] width 174 height 156
click at [149, 225] on icon "help-dropdown-opener" at bounding box center [151, 227] width 11 height 11
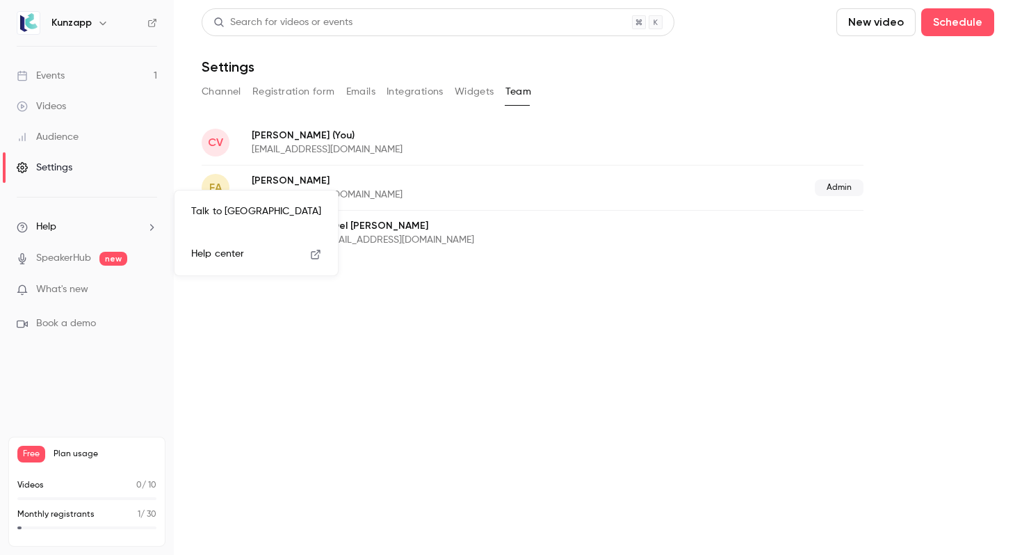
click at [149, 225] on div at bounding box center [511, 277] width 1022 height 555
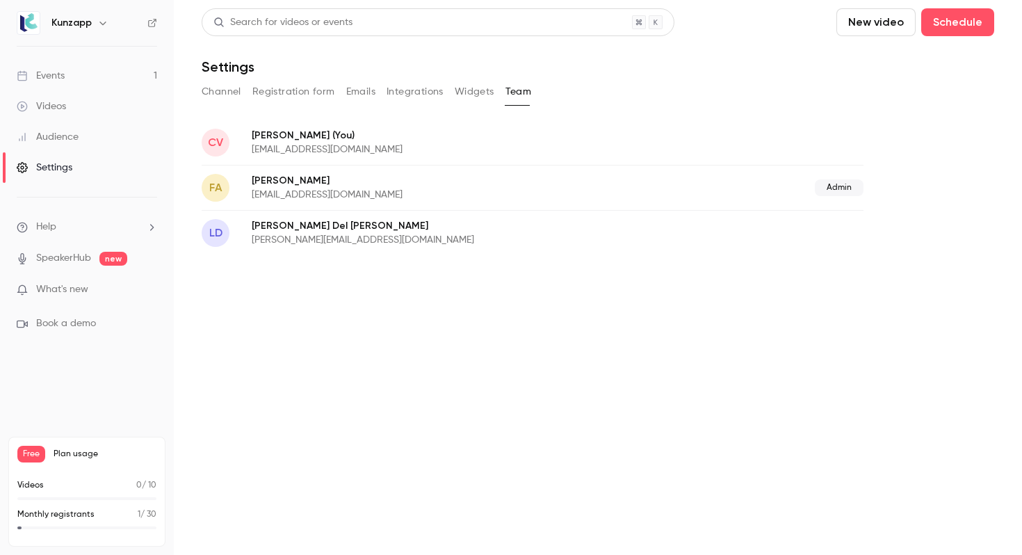
click at [101, 67] on link "Events 1" at bounding box center [87, 75] width 174 height 31
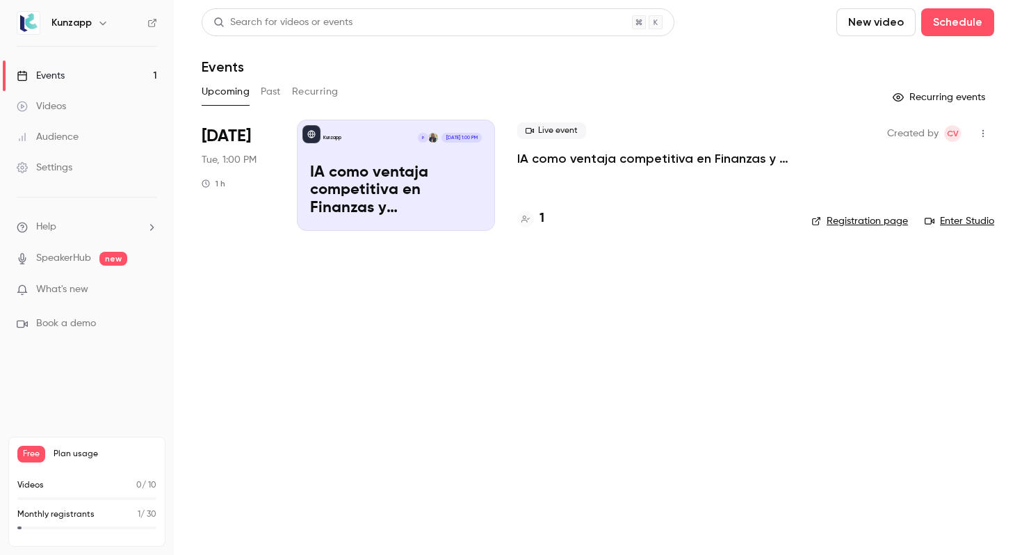
click at [859, 222] on link "Registration page" at bounding box center [859, 221] width 97 height 14
